Goal: Obtain resource: Obtain resource

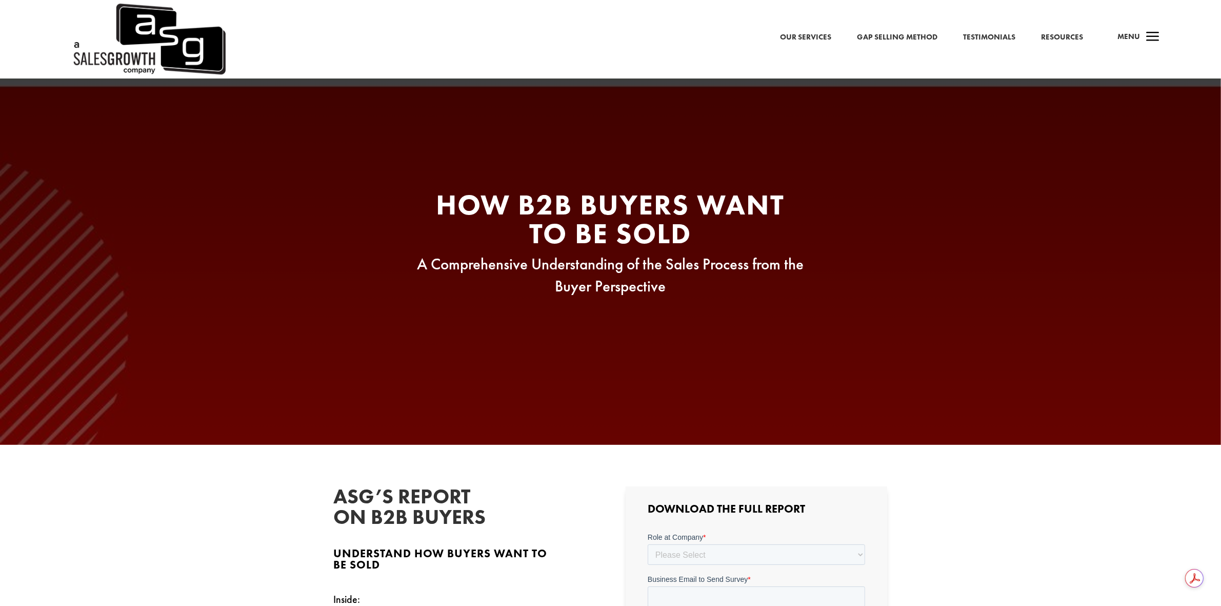
click at [1143, 37] on span "a" at bounding box center [1153, 37] width 21 height 21
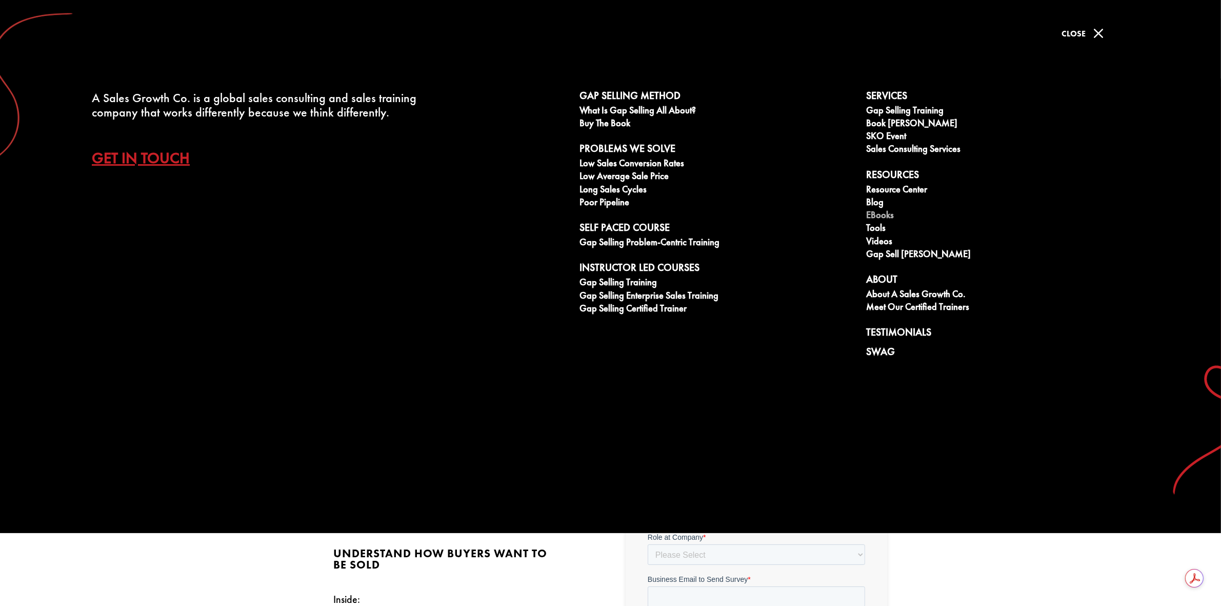
click at [888, 216] on link "eBooks" at bounding box center [1005, 216] width 276 height 13
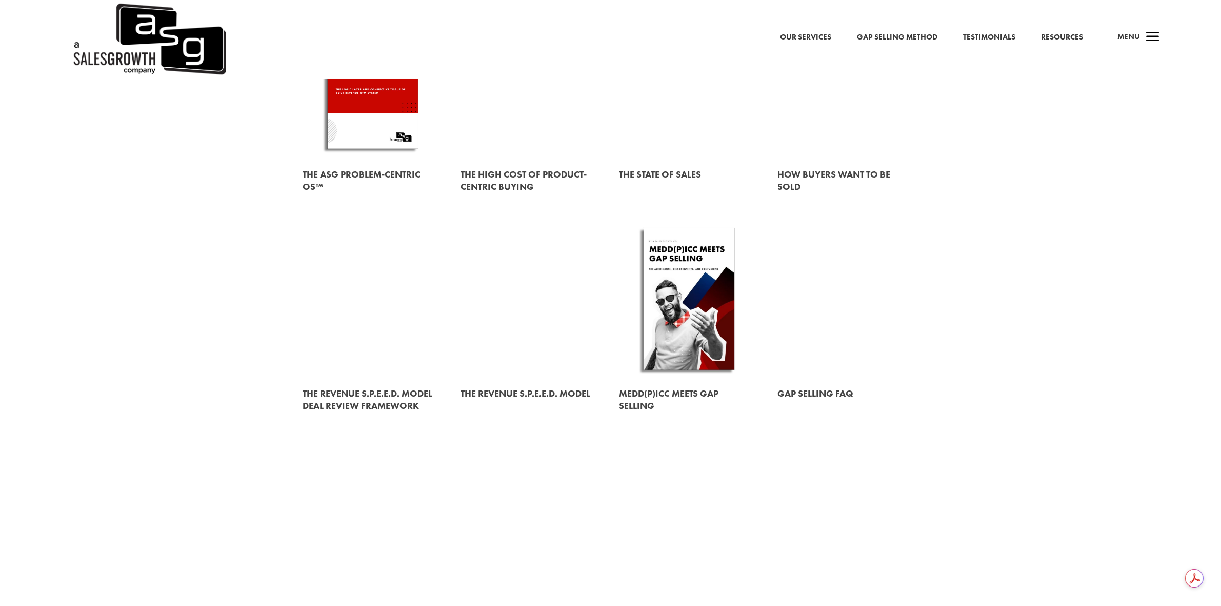
scroll to position [321, 0]
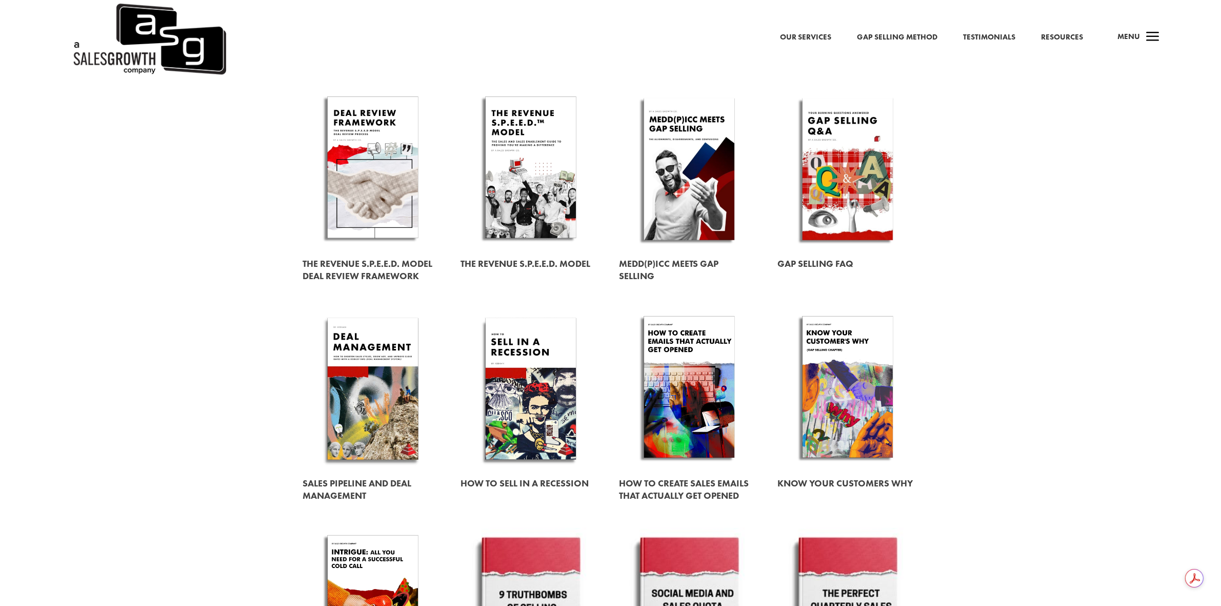
click at [534, 387] on link at bounding box center [531, 389] width 141 height 160
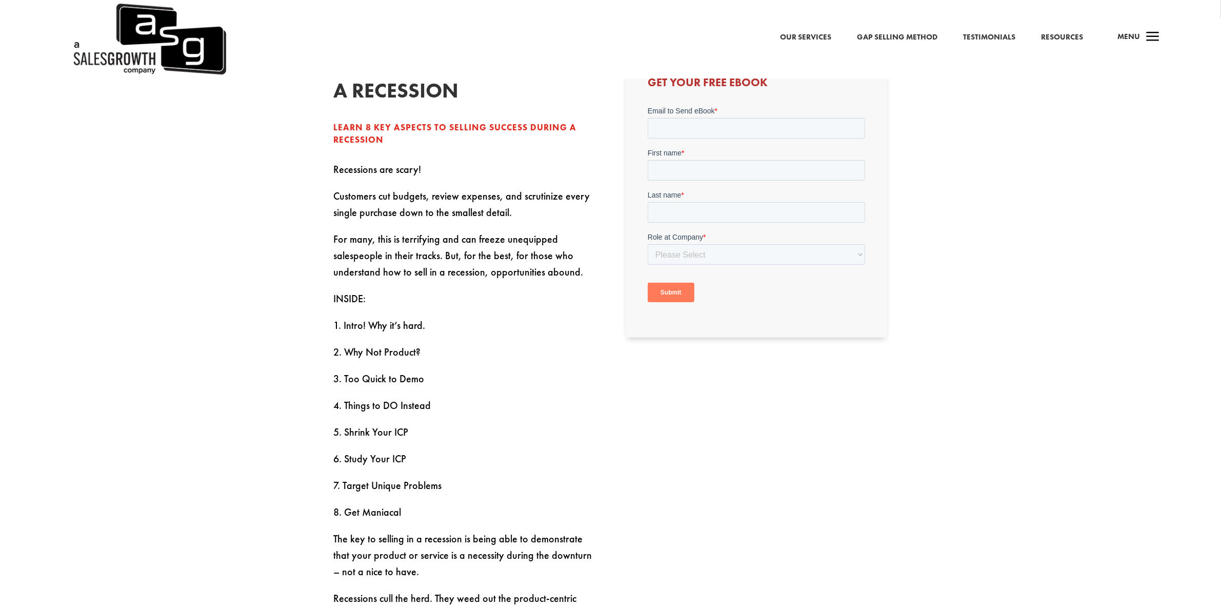
scroll to position [449, 0]
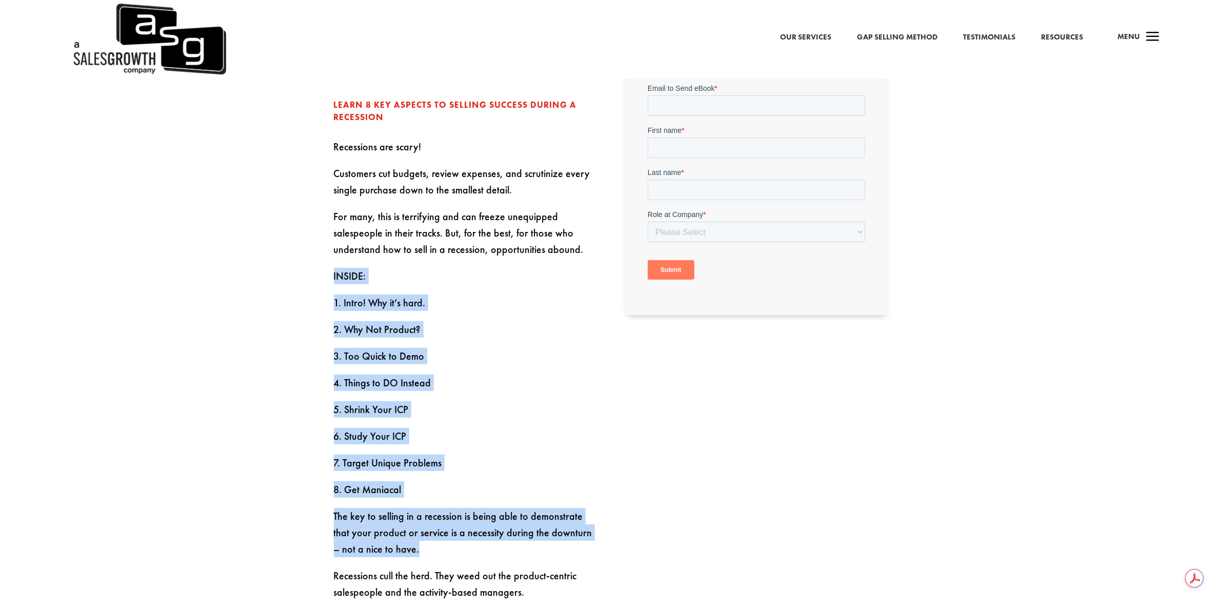
drag, startPoint x: 401, startPoint y: 554, endPoint x: 325, endPoint y: 285, distance: 279.9
click at [325, 285] on div "How to sell in a recession Learn 8 Key aspects to selling success during a rece…" at bounding box center [610, 419] width 1221 height 846
copy div "INSIDE: 1. Intro! Why it’s hard. 2. Why Not Product? 3. Too Quick to Demo 4. Th…"
